Goal: Information Seeking & Learning: Find specific fact

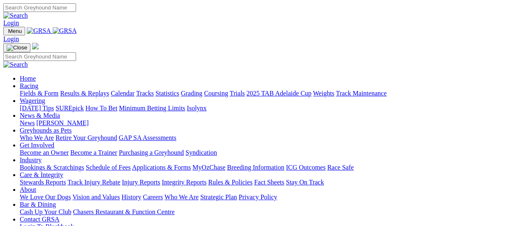
click at [89, 90] on link "Results & Replays" at bounding box center [84, 93] width 49 height 7
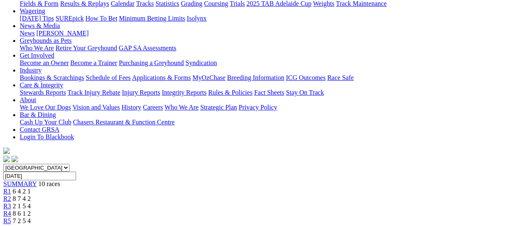
scroll to position [82, 0]
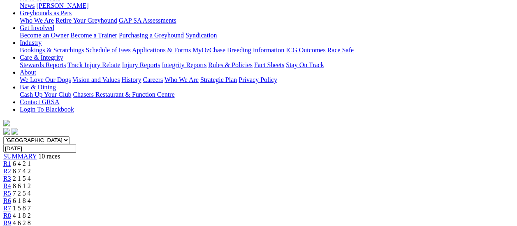
scroll to position [82, 0]
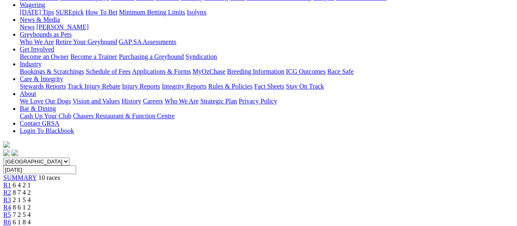
scroll to position [165, 0]
